Goal: Task Accomplishment & Management: Use online tool/utility

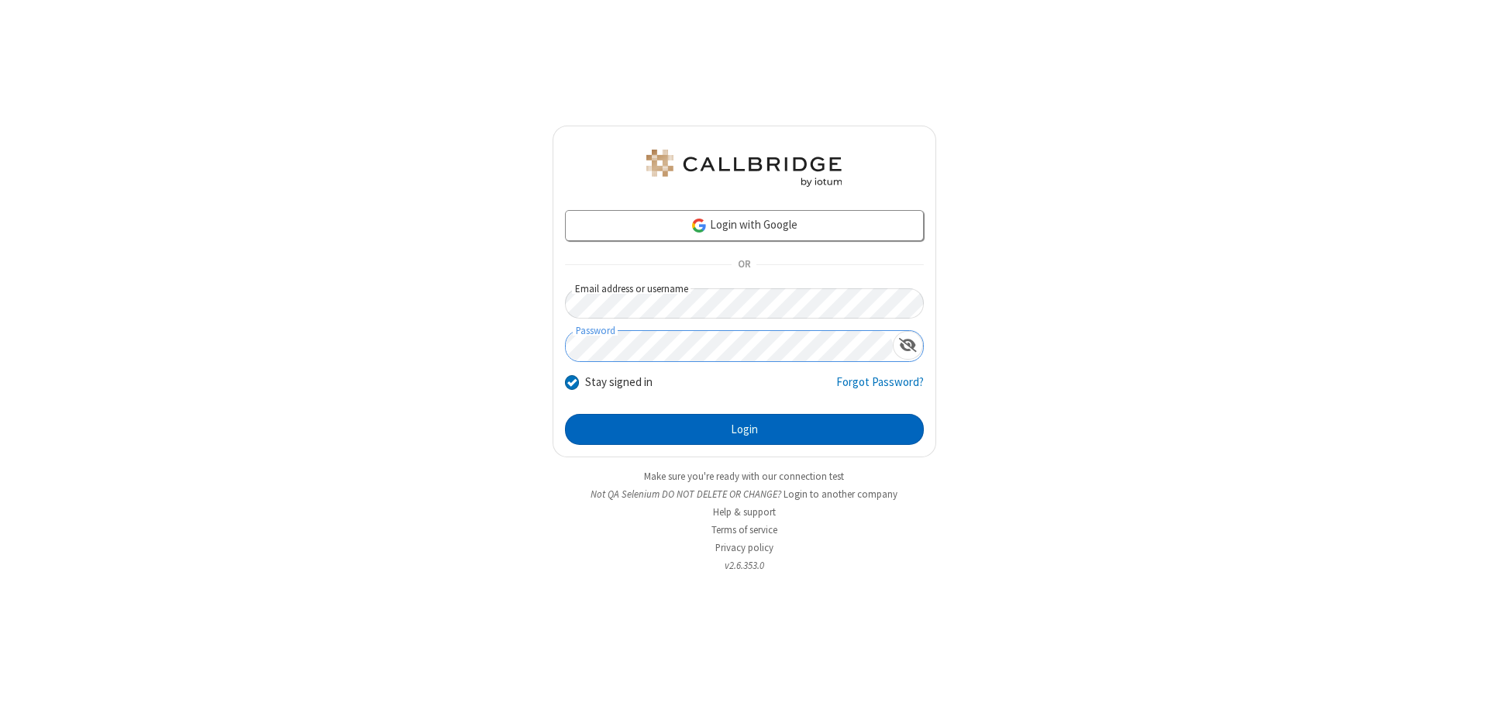
click at [744, 429] on button "Login" at bounding box center [744, 429] width 359 height 31
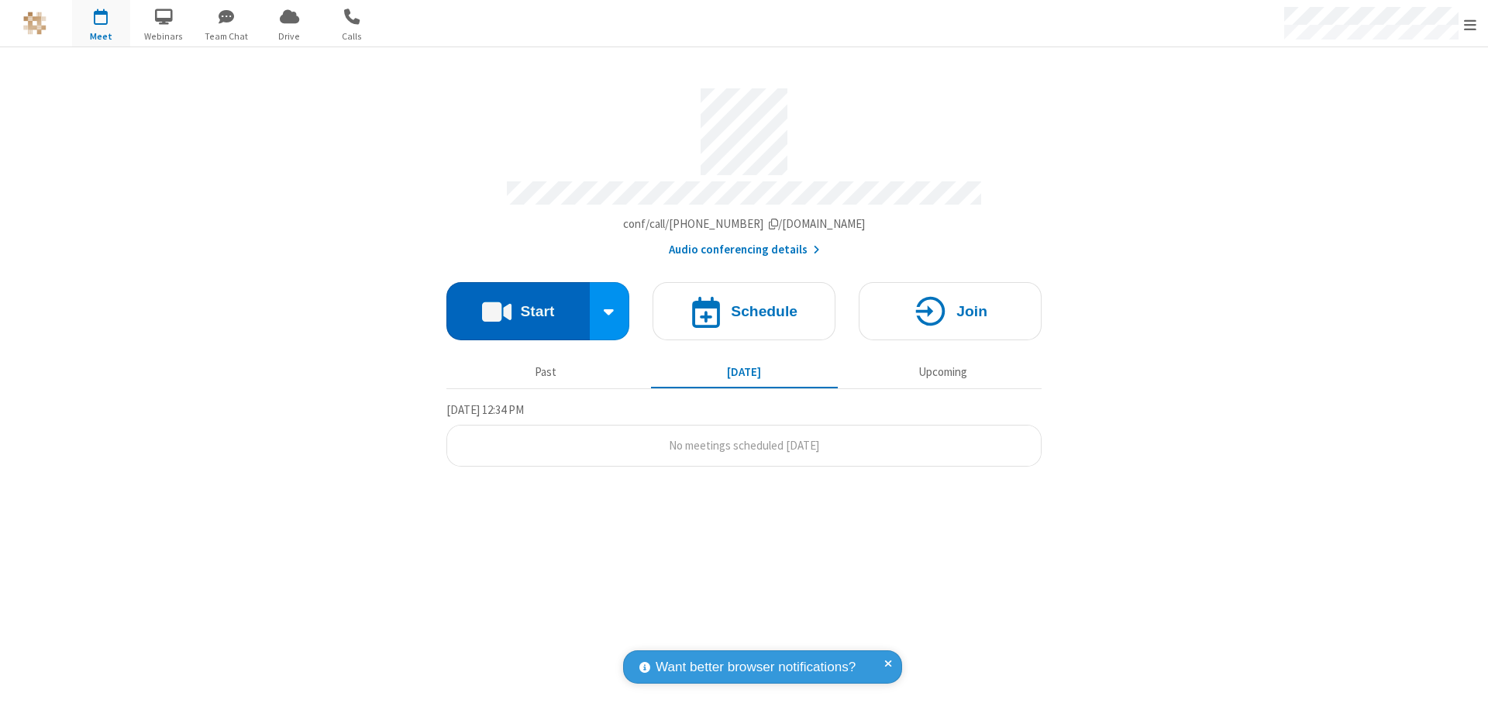
click at [518, 304] on button "Start" at bounding box center [517, 311] width 143 height 58
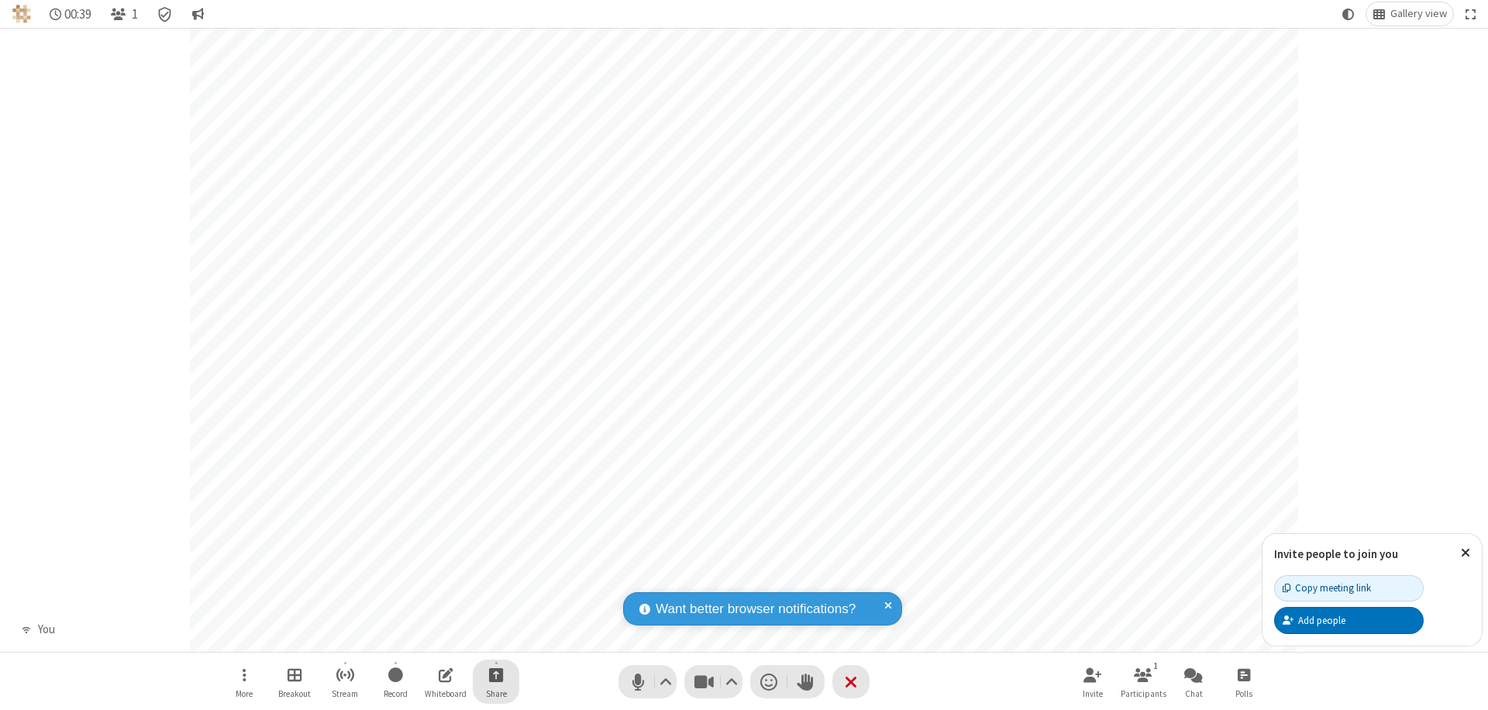
click at [496, 674] on span "Start sharing" at bounding box center [496, 674] width 15 height 19
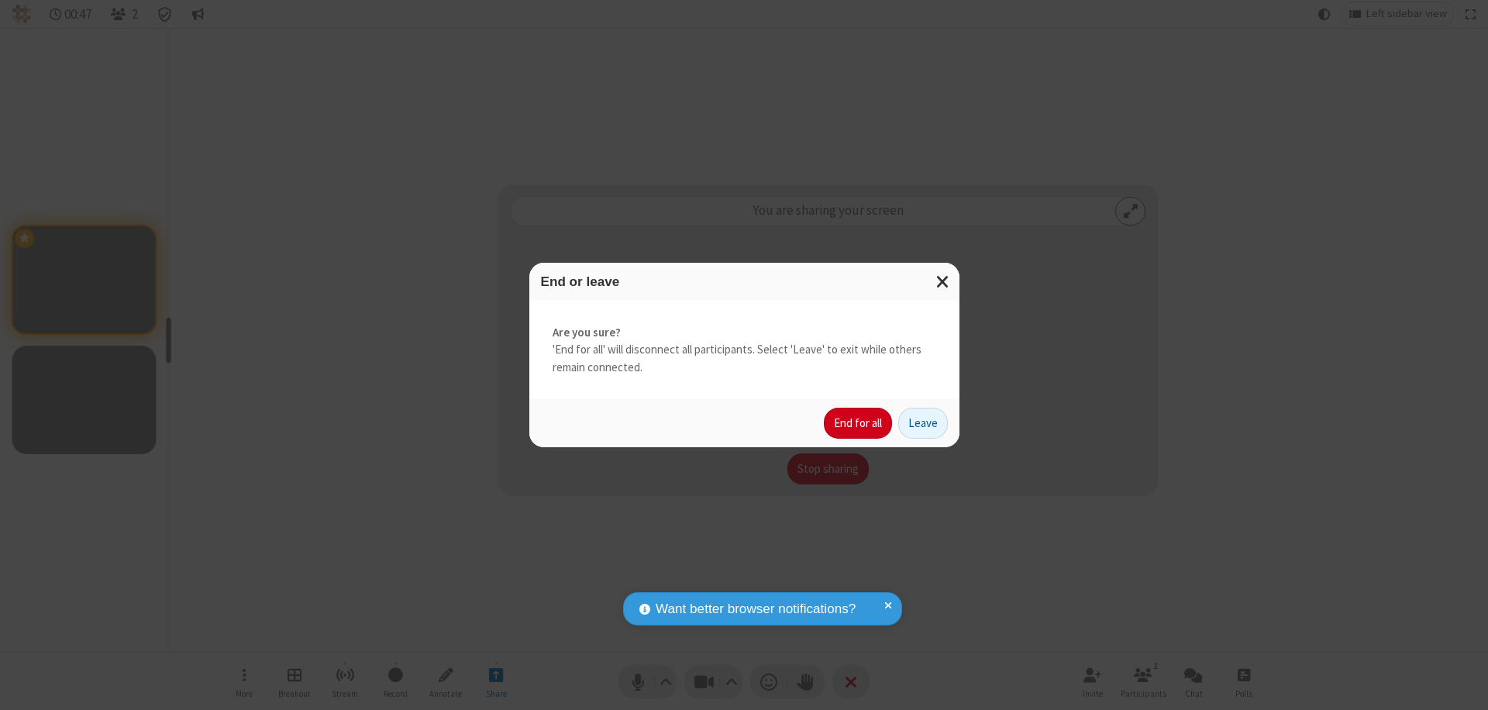
click at [858, 423] on button "End for all" at bounding box center [858, 423] width 68 height 31
